Goal: Task Accomplishment & Management: Use online tool/utility

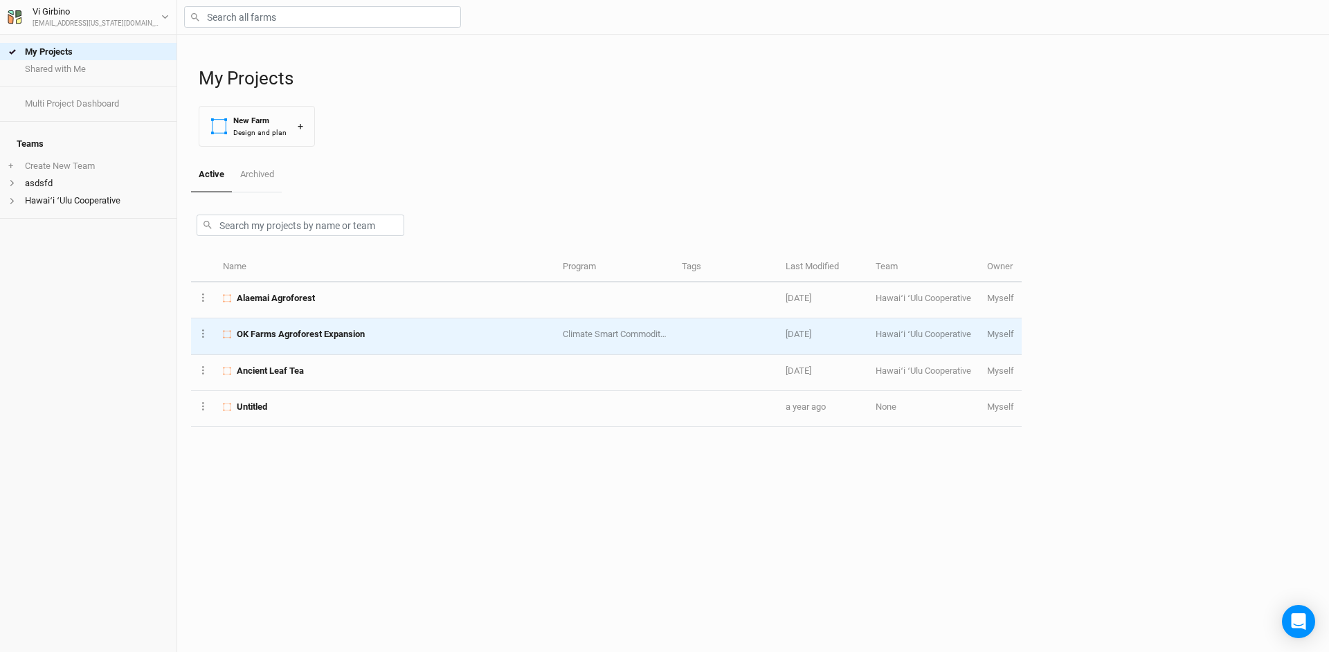
click at [309, 329] on span "OK Farms Agroforest Expansion" at bounding box center [301, 334] width 128 height 12
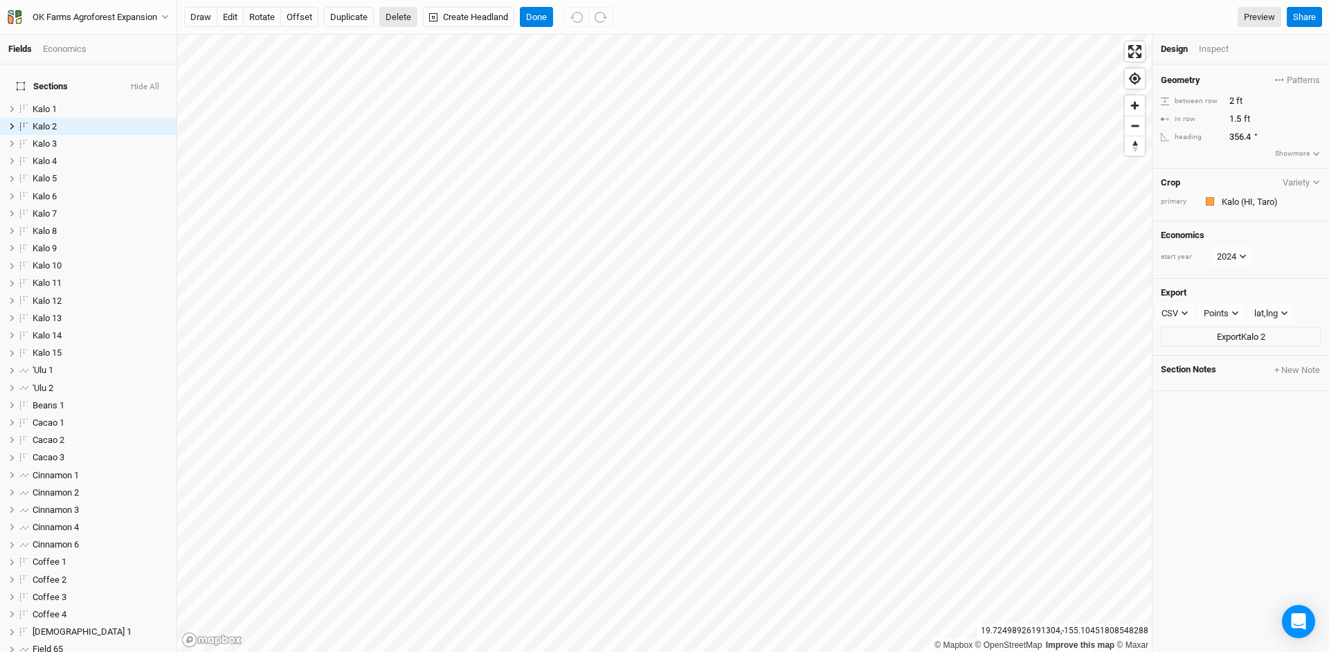
click at [390, 12] on button "Delete" at bounding box center [398, 17] width 38 height 21
click at [403, 15] on button "Confirm" at bounding box center [406, 17] width 43 height 21
click at [386, 20] on button "Delete" at bounding box center [398, 17] width 38 height 21
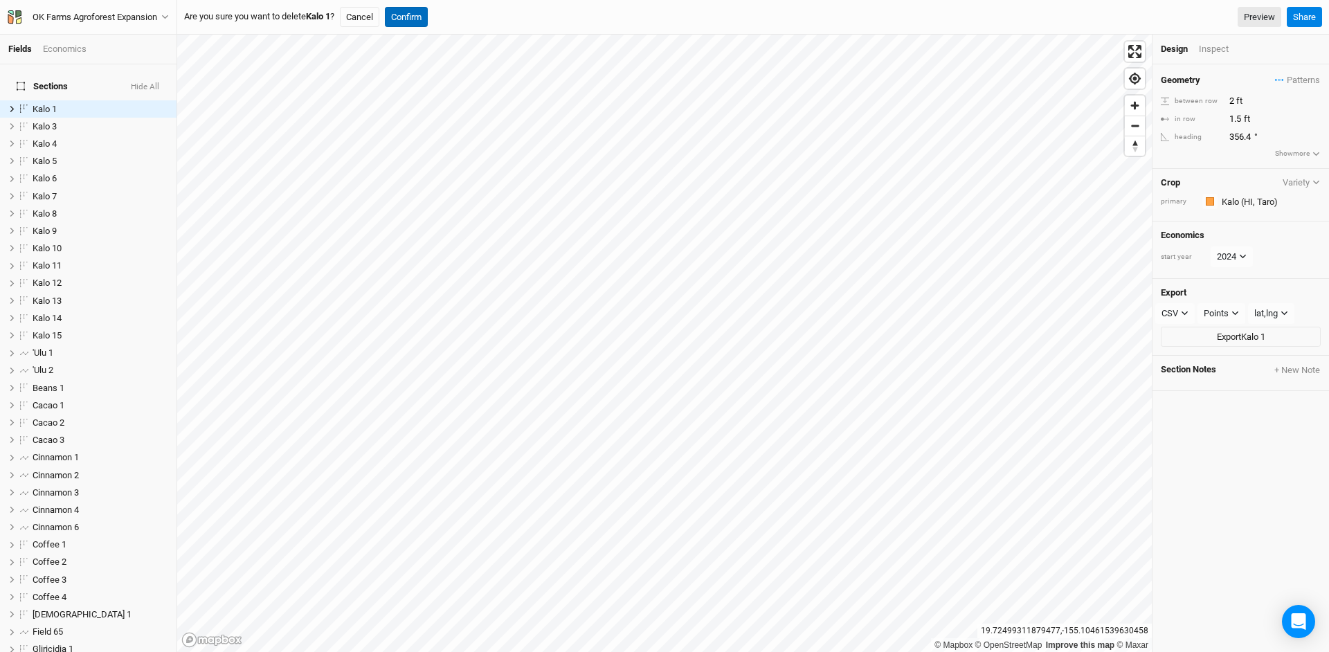
click at [406, 11] on button "Confirm" at bounding box center [406, 17] width 43 height 21
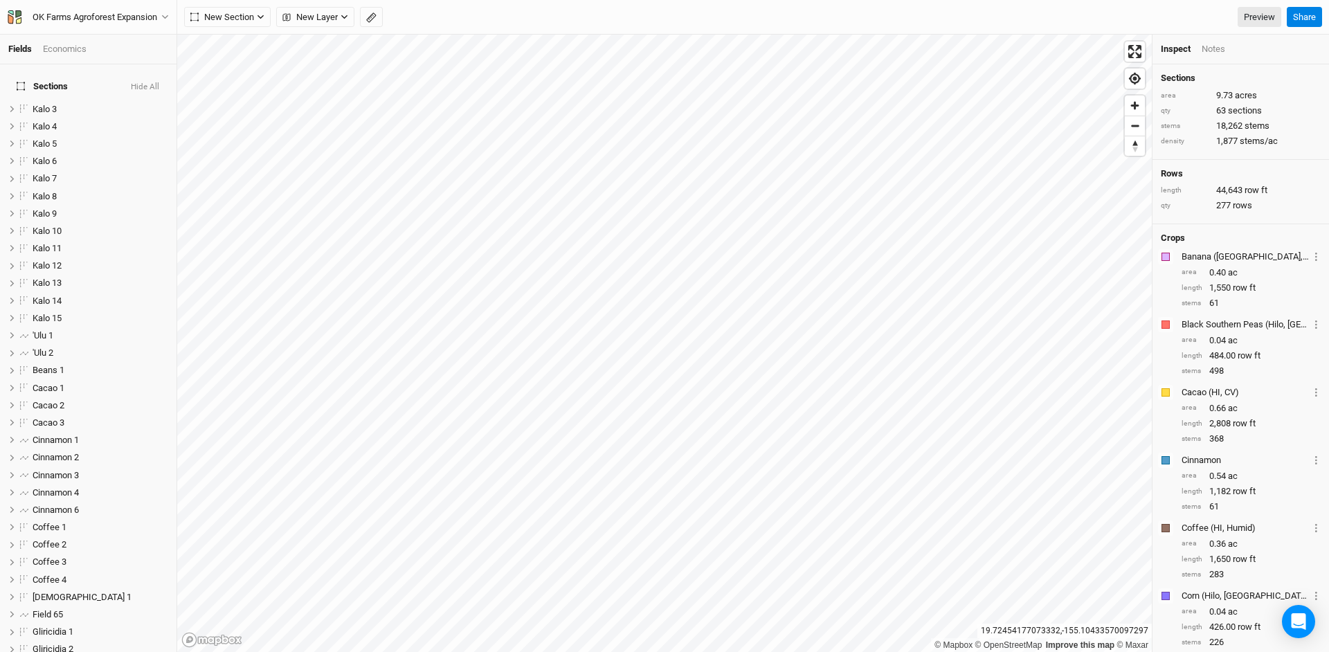
scroll to position [457, 0]
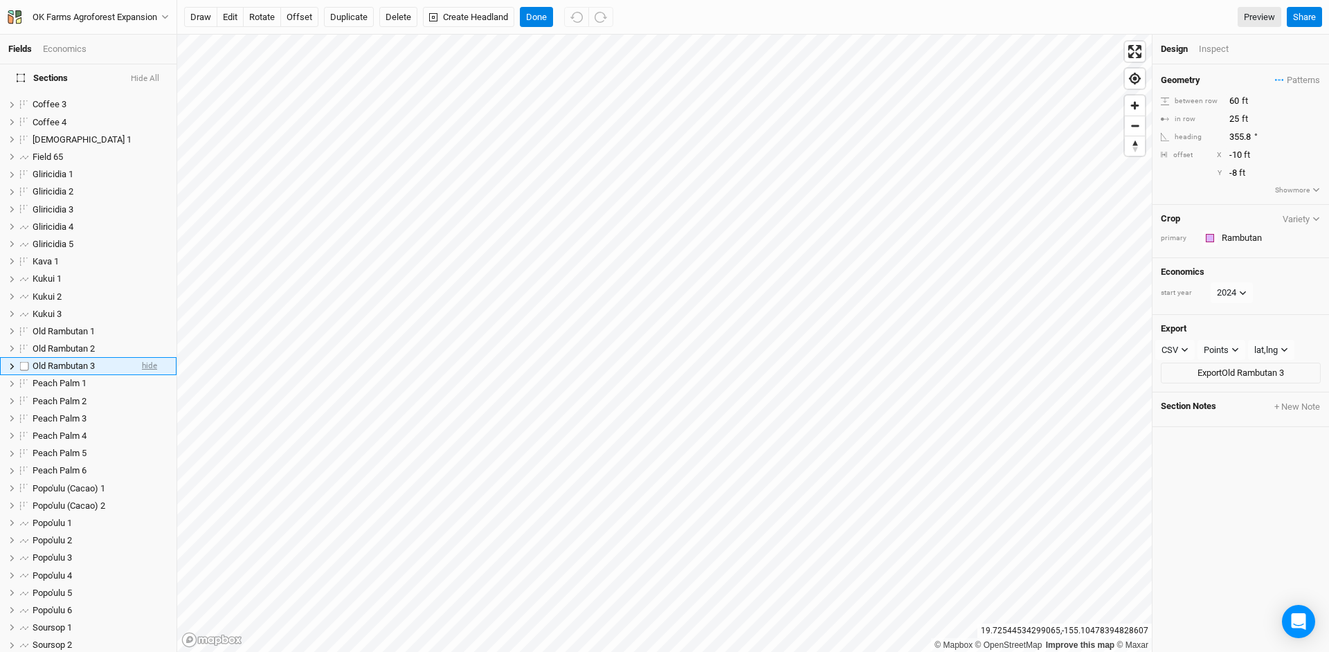
click at [142, 358] on span "hide" at bounding box center [149, 366] width 15 height 17
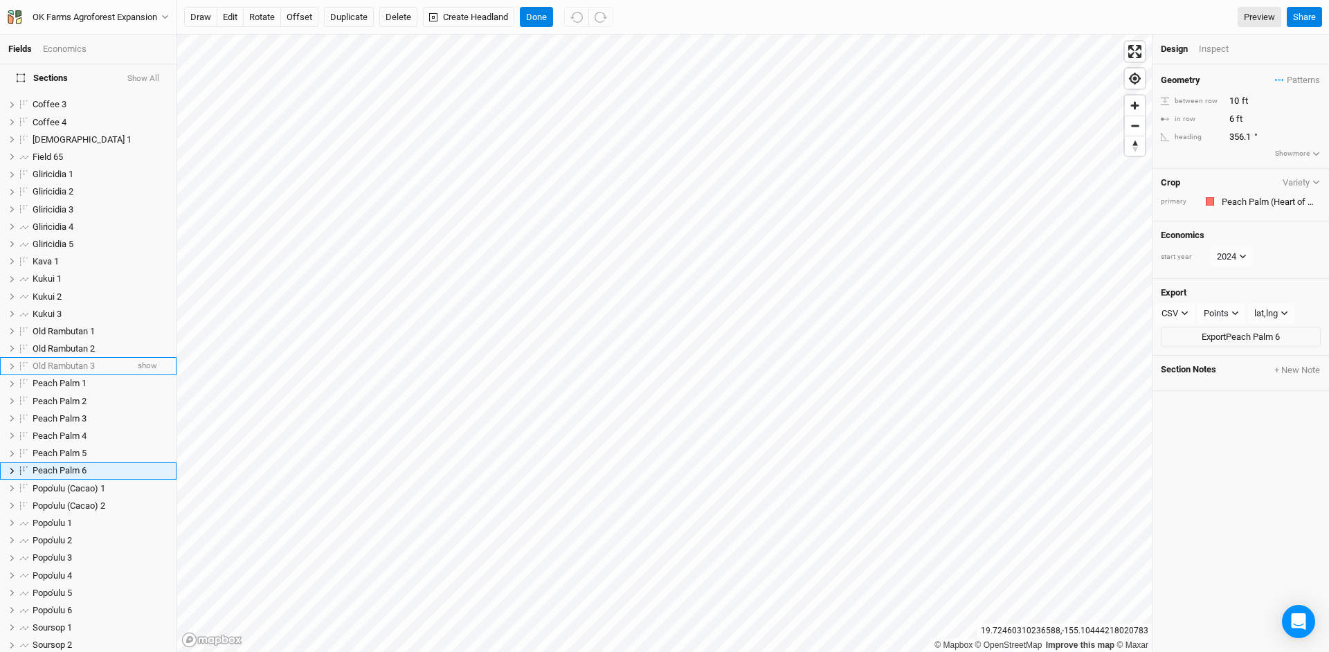
scroll to position [562, 0]
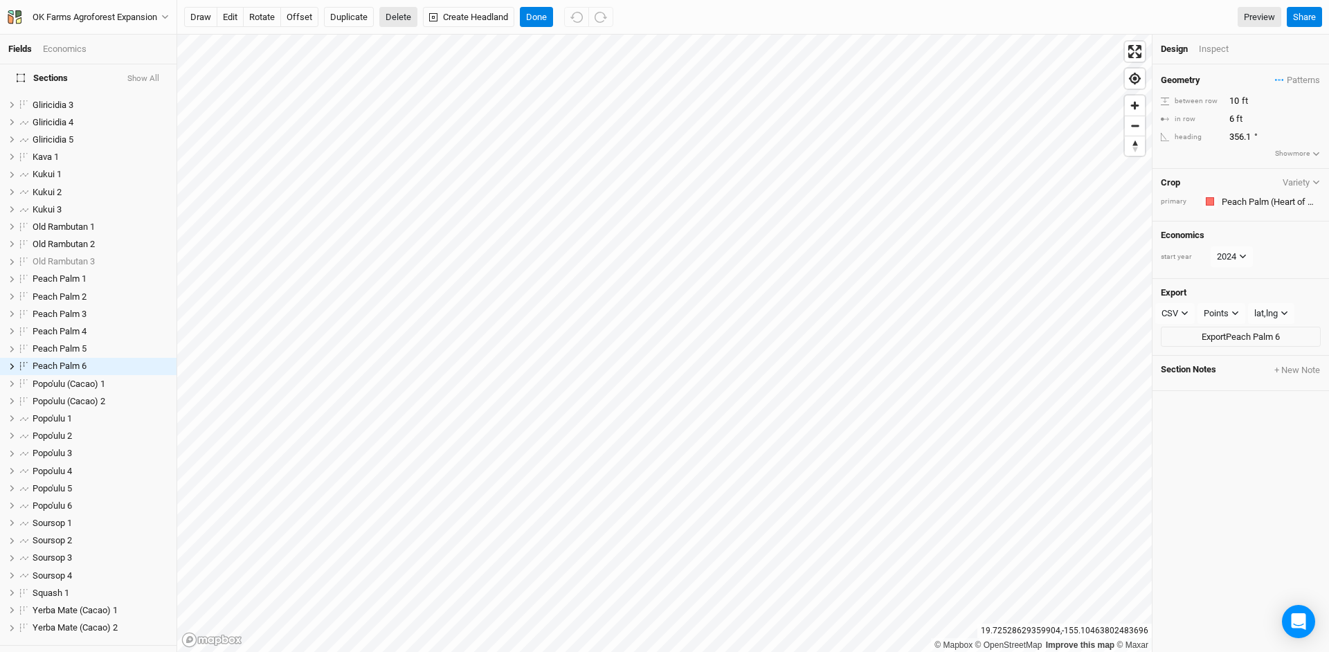
click at [401, 16] on button "Delete" at bounding box center [398, 17] width 38 height 21
click at [401, 17] on button "Cancel" at bounding box center [389, 17] width 39 height 21
click at [409, 24] on button "Delete" at bounding box center [398, 17] width 38 height 21
click at [408, 24] on button "Cancel" at bounding box center [389, 17] width 39 height 21
click at [405, 19] on button "Delete" at bounding box center [398, 17] width 38 height 21
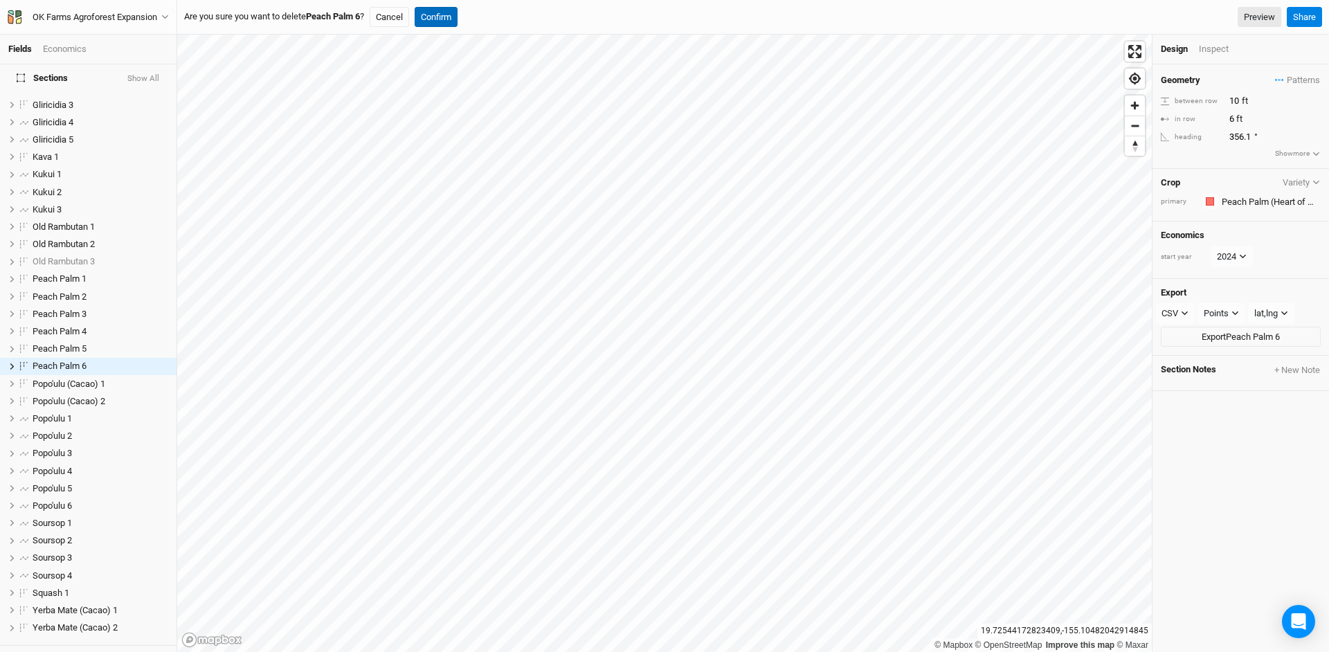
click at [436, 21] on button "Confirm" at bounding box center [436, 17] width 43 height 21
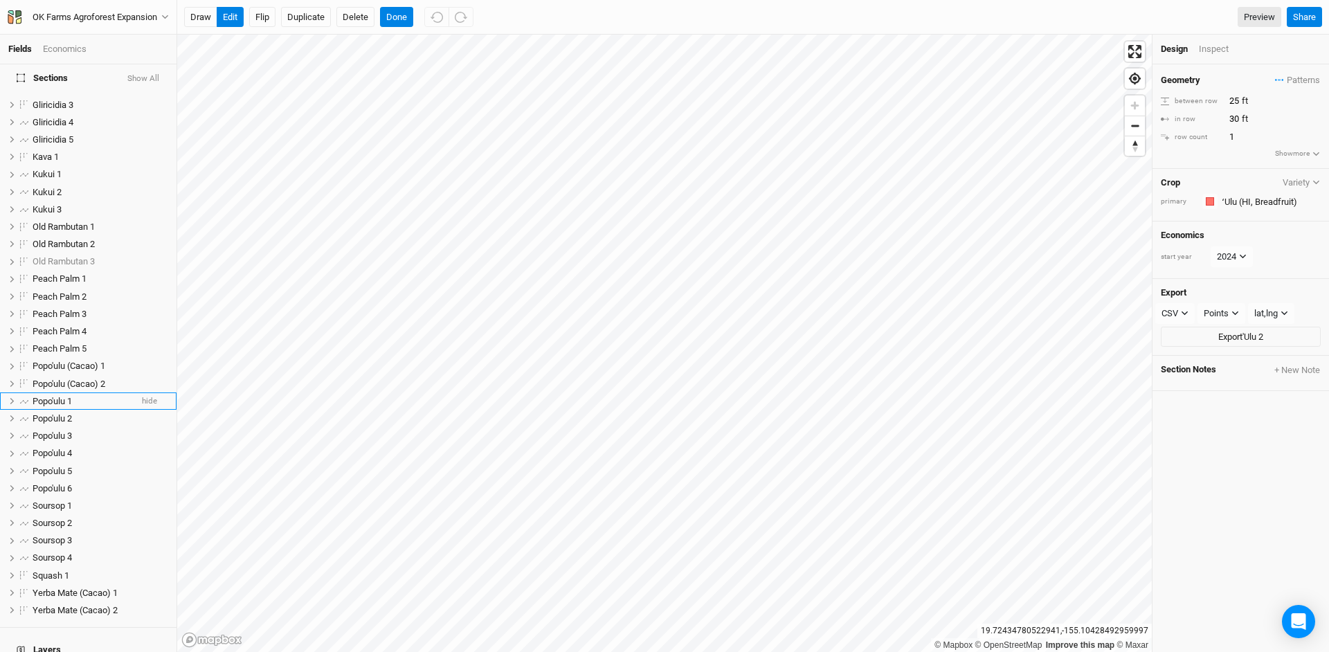
scroll to position [0, 0]
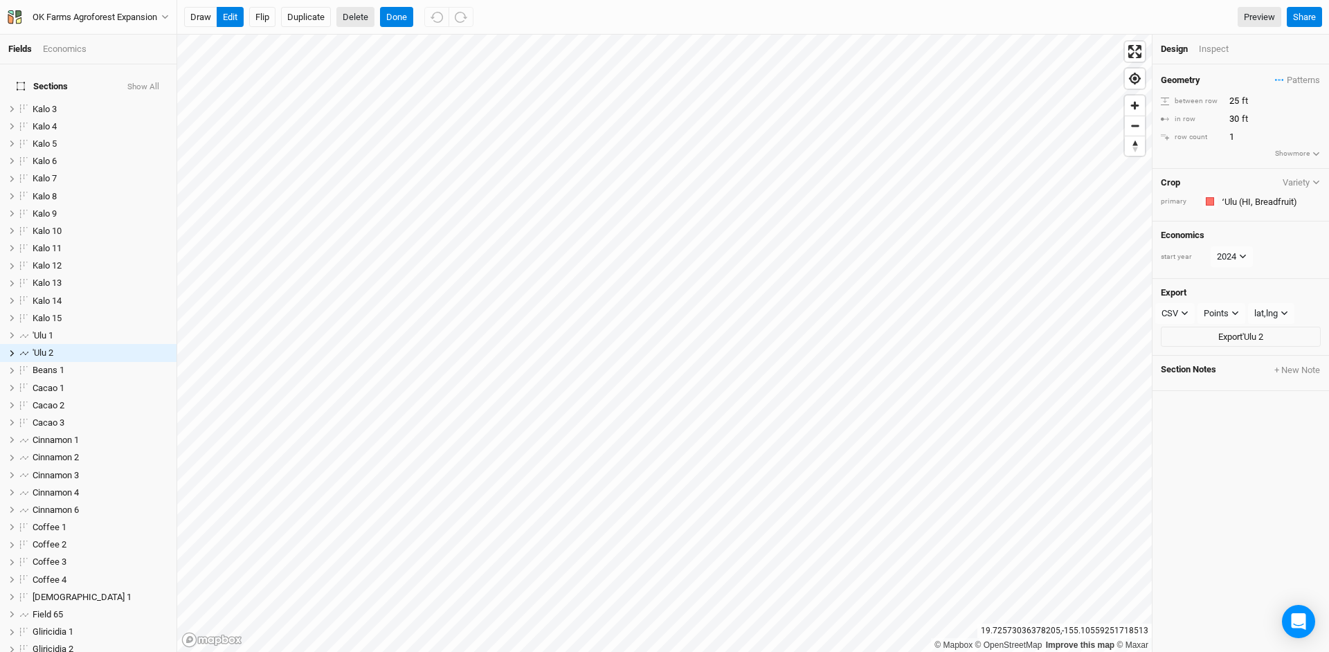
click at [345, 17] on button "Delete" at bounding box center [355, 17] width 38 height 21
click at [345, 16] on button "Cancel" at bounding box center [356, 17] width 39 height 21
click at [352, 21] on button "Delete" at bounding box center [355, 17] width 38 height 21
click at [410, 24] on button "Confirm" at bounding box center [403, 17] width 43 height 21
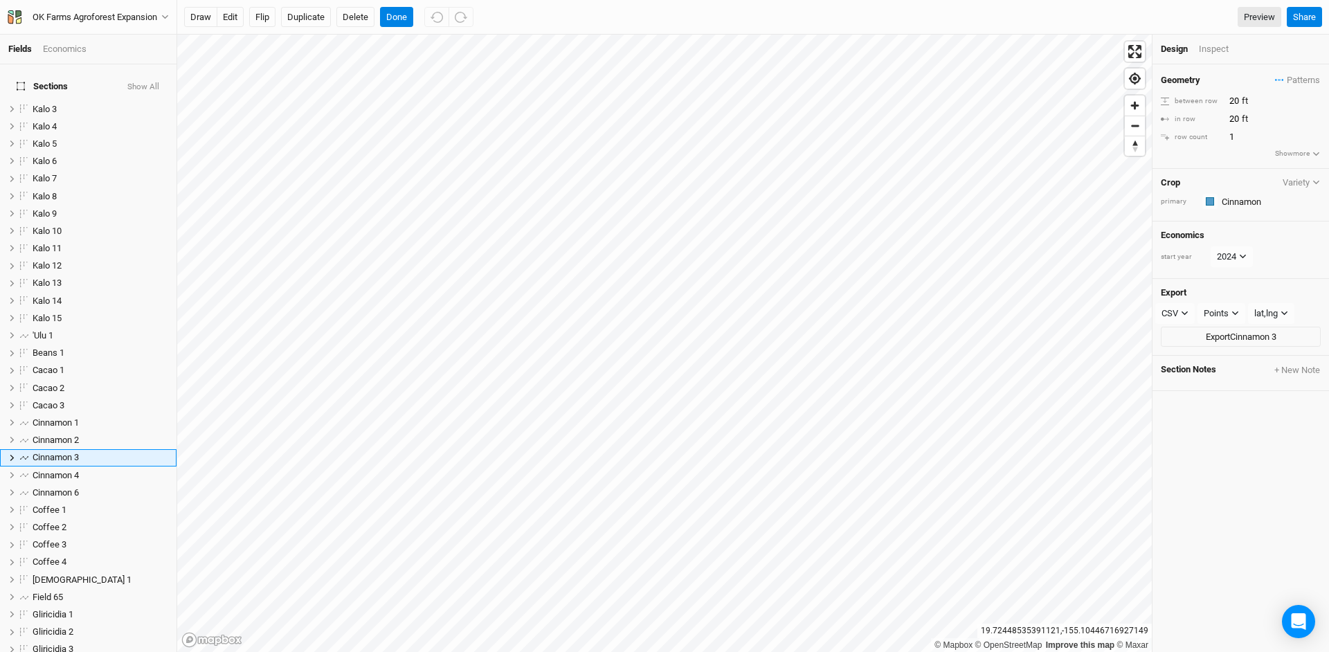
scroll to position [91, 0]
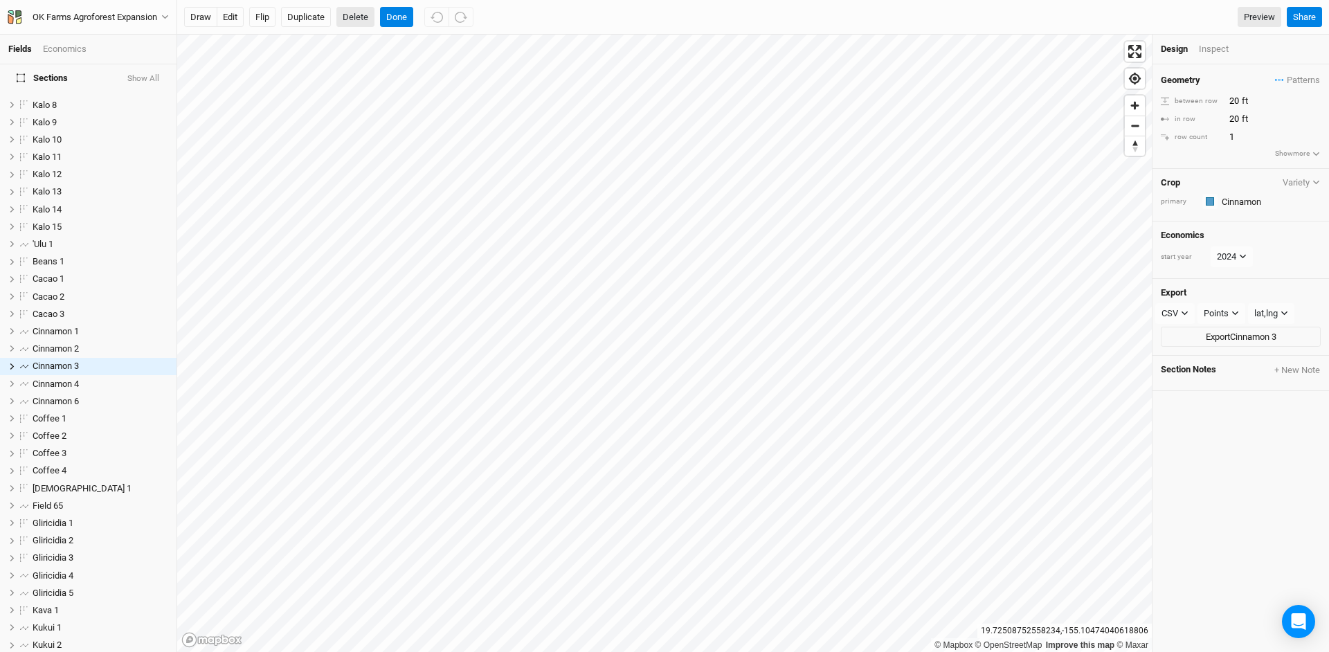
click at [342, 17] on button "Delete" at bounding box center [355, 17] width 38 height 21
click at [342, 17] on b "Cinnamon 3" at bounding box center [329, 16] width 47 height 10
click at [435, 19] on button "Confirm" at bounding box center [429, 17] width 43 height 21
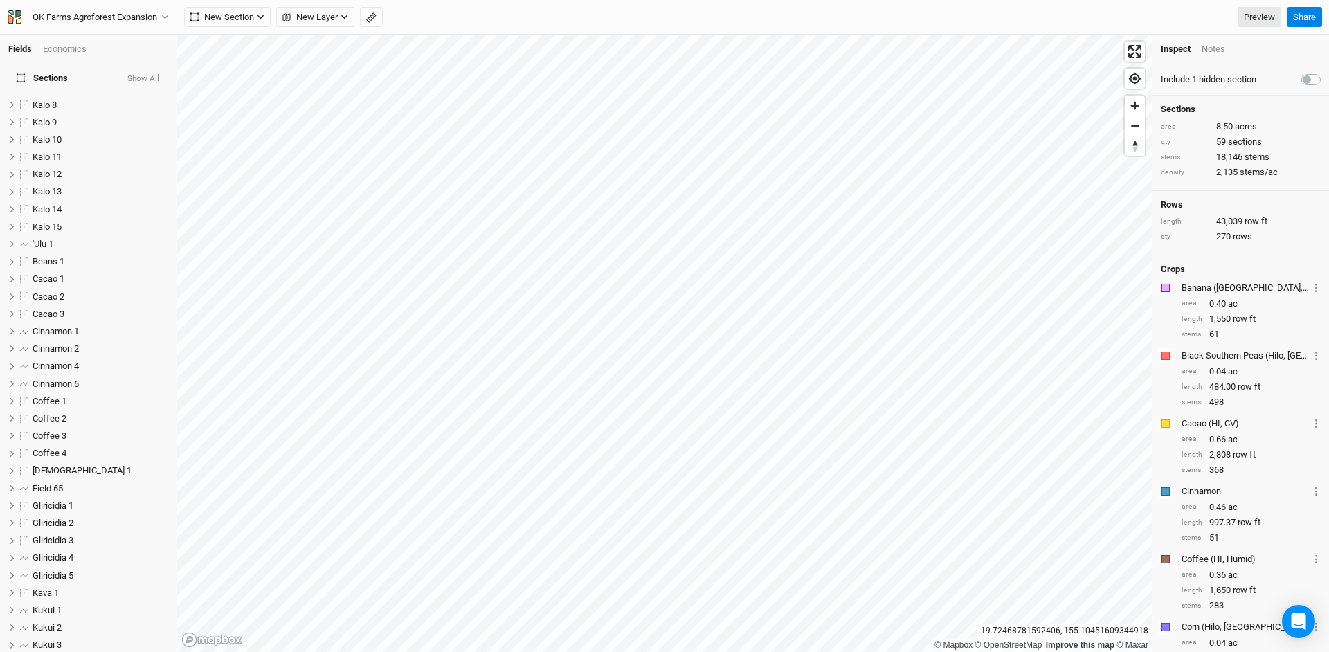
scroll to position [510, 0]
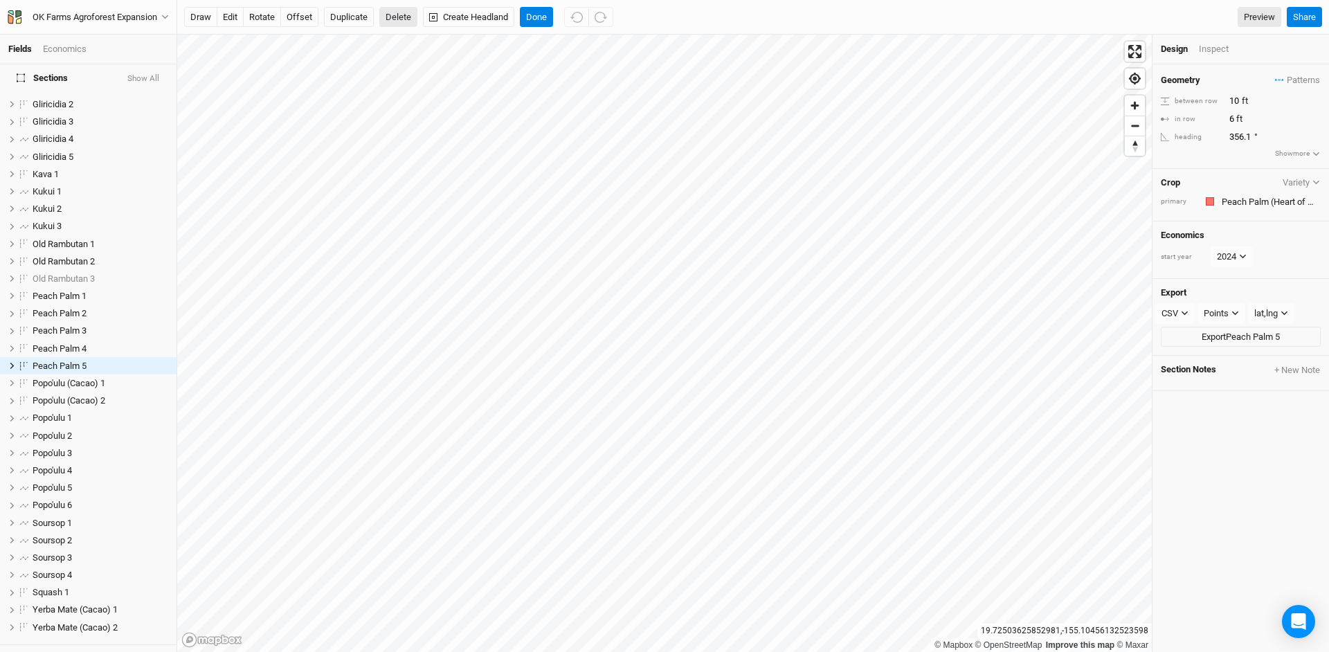
click at [403, 15] on button "Delete" at bounding box center [398, 17] width 38 height 21
click at [444, 15] on button "Confirm" at bounding box center [436, 17] width 43 height 21
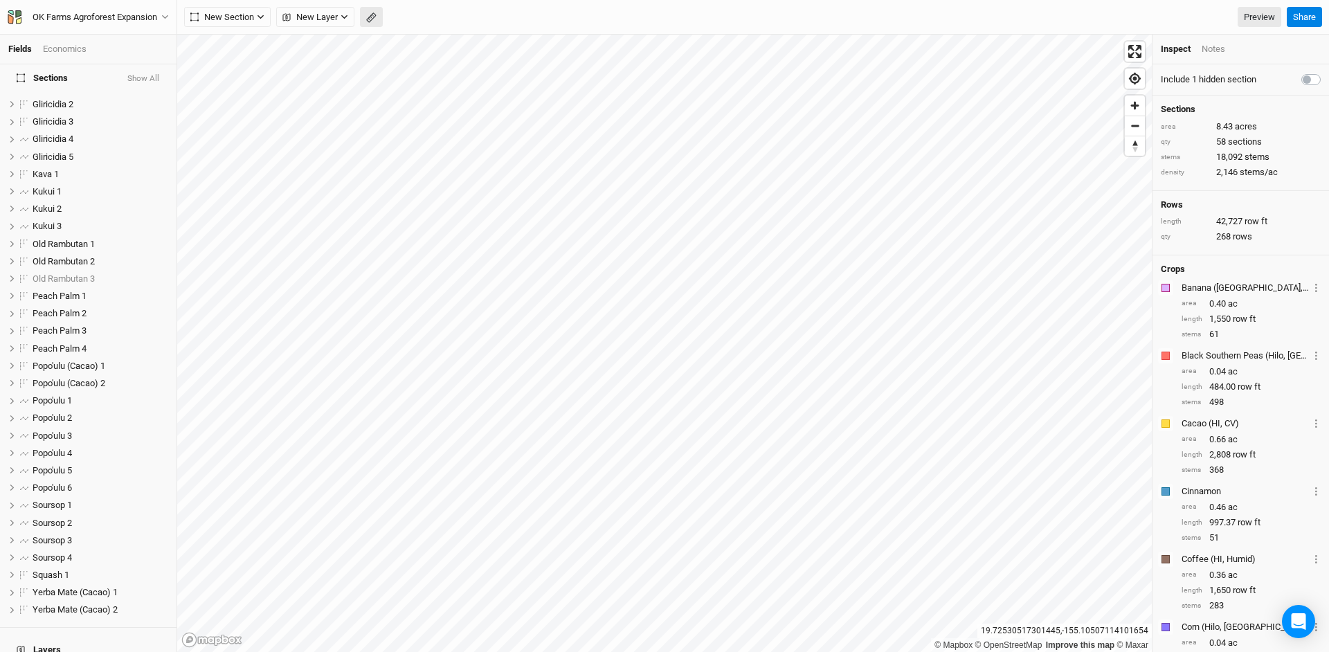
click at [374, 15] on button "button" at bounding box center [371, 17] width 23 height 21
click at [224, 10] on button "New Section" at bounding box center [227, 17] width 87 height 21
click at [222, 39] on div "Grid" at bounding box center [224, 45] width 21 height 16
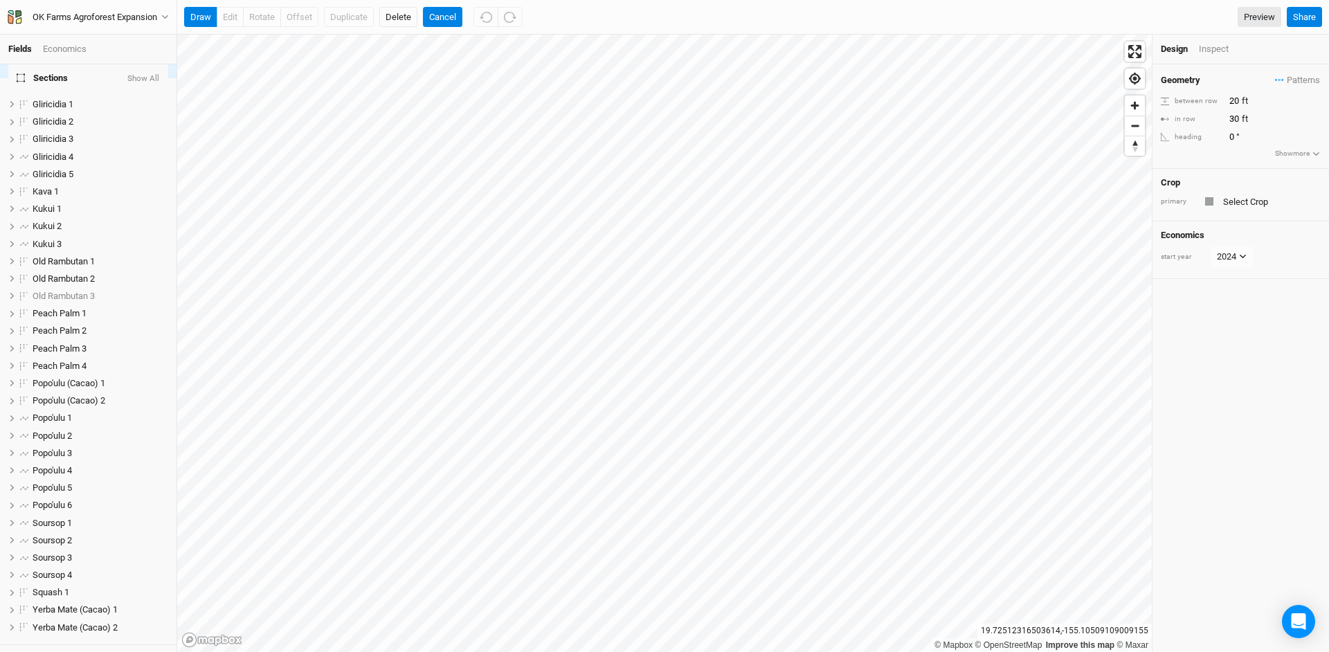
scroll to position [213, 0]
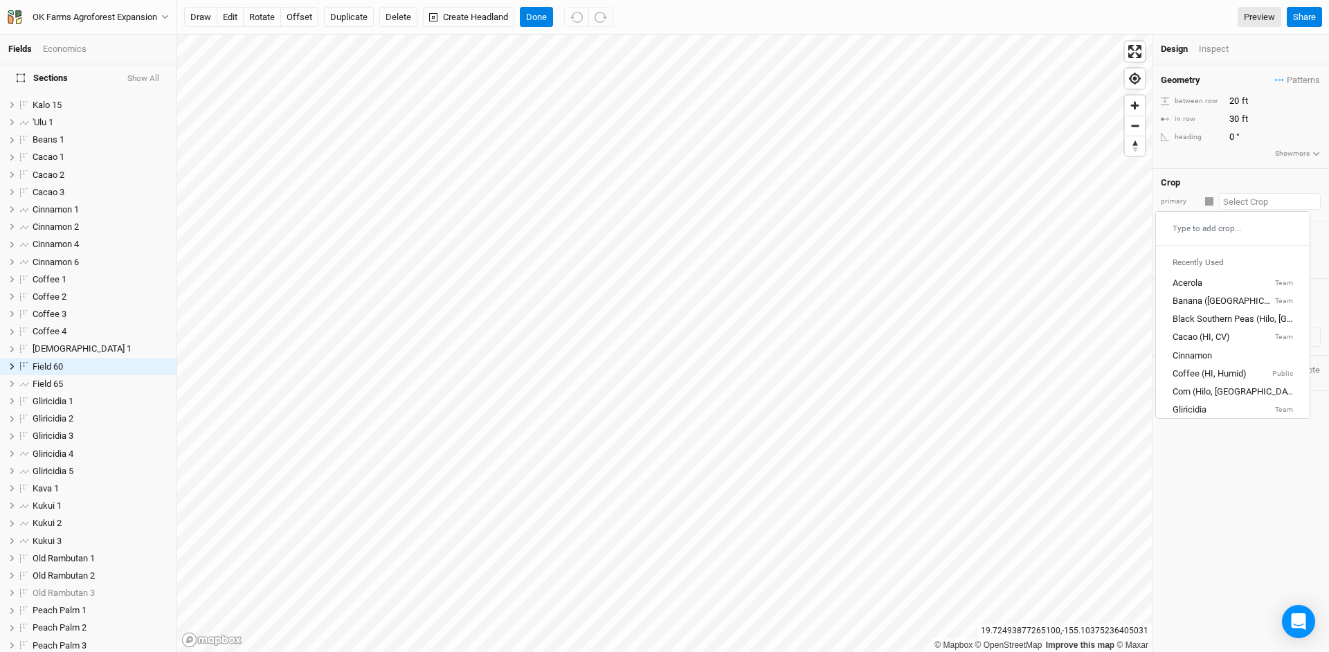
click at [1246, 197] on input "text" at bounding box center [1270, 201] width 102 height 17
type input "ka"
type input "kalo (HI, Taro)"
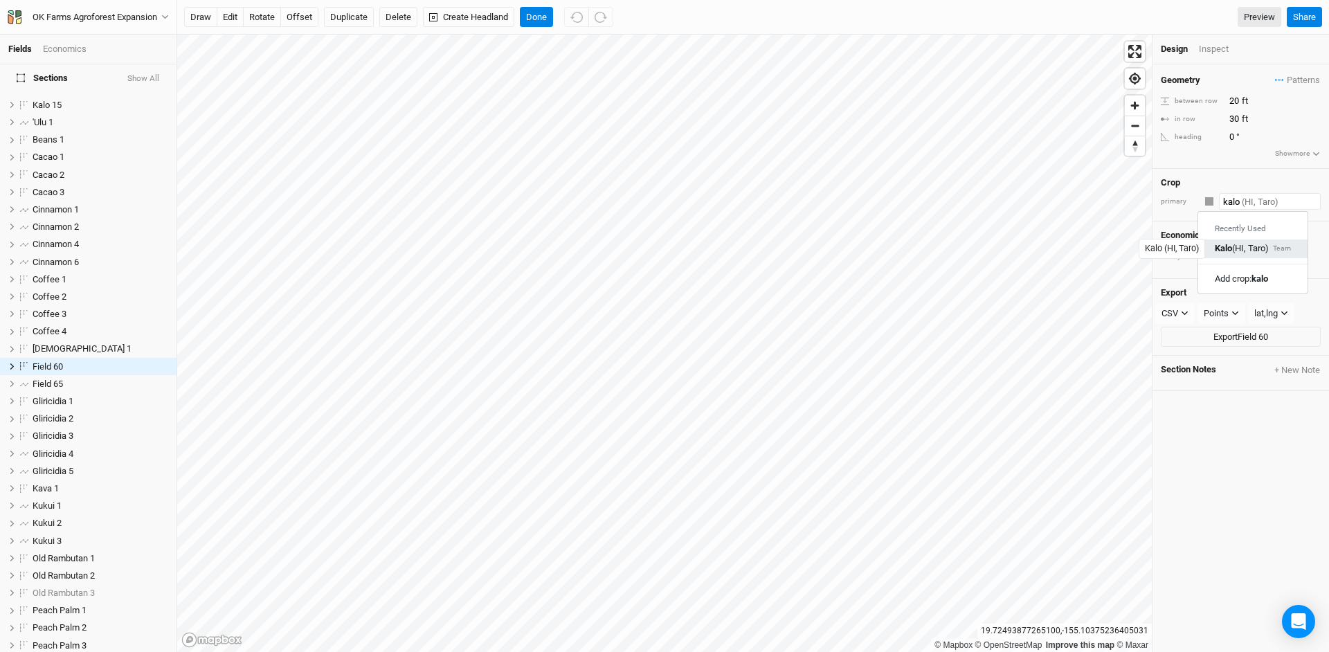
click at [1240, 255] on div "Kalo (HI, Taro)" at bounding box center [1242, 249] width 54 height 12
type input "Kalo (HI, Taro)"
type input "4"
type input "1.5"
click at [1240, 97] on input "4" at bounding box center [1285, 100] width 120 height 15
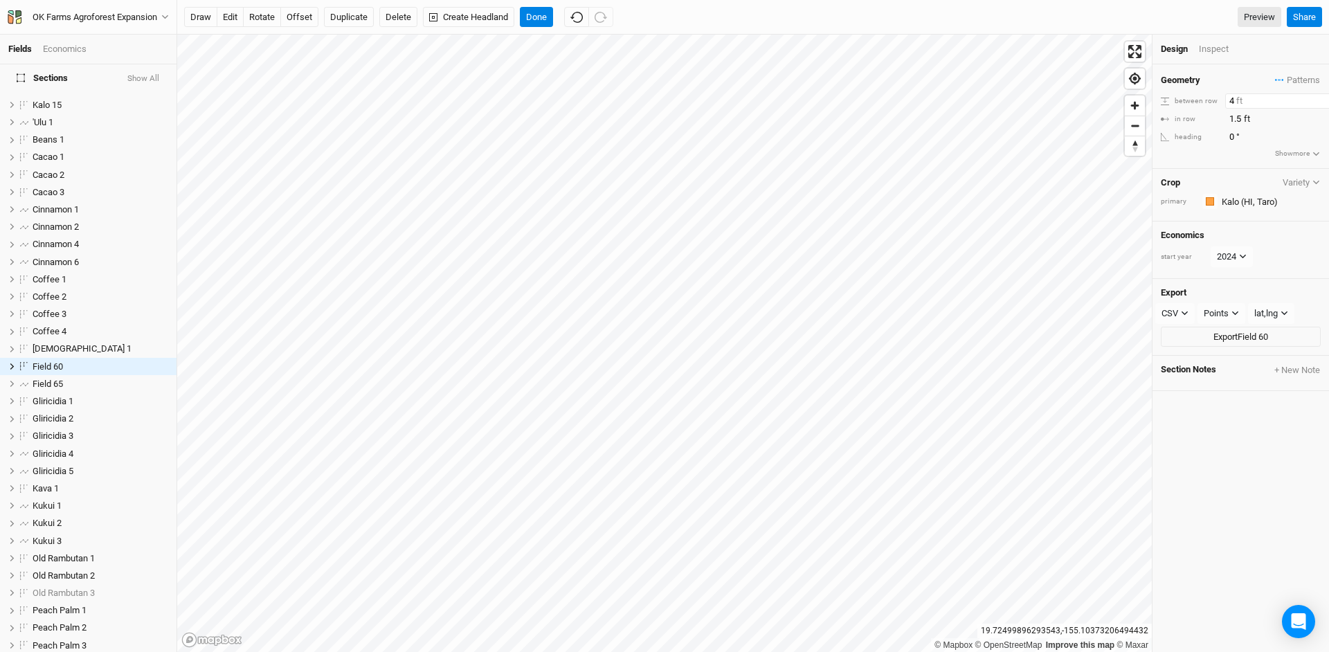
click at [1240, 97] on input "4" at bounding box center [1285, 100] width 120 height 15
type input "1"
click at [1211, 51] on div "Inspect" at bounding box center [1223, 49] width 49 height 12
